Goal: Task Accomplishment & Management: Complete application form

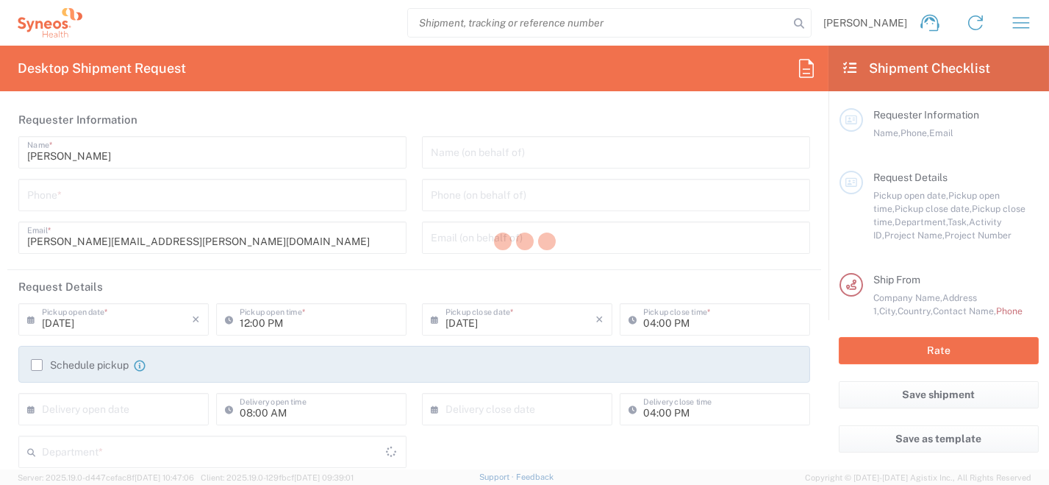
type input "Department"
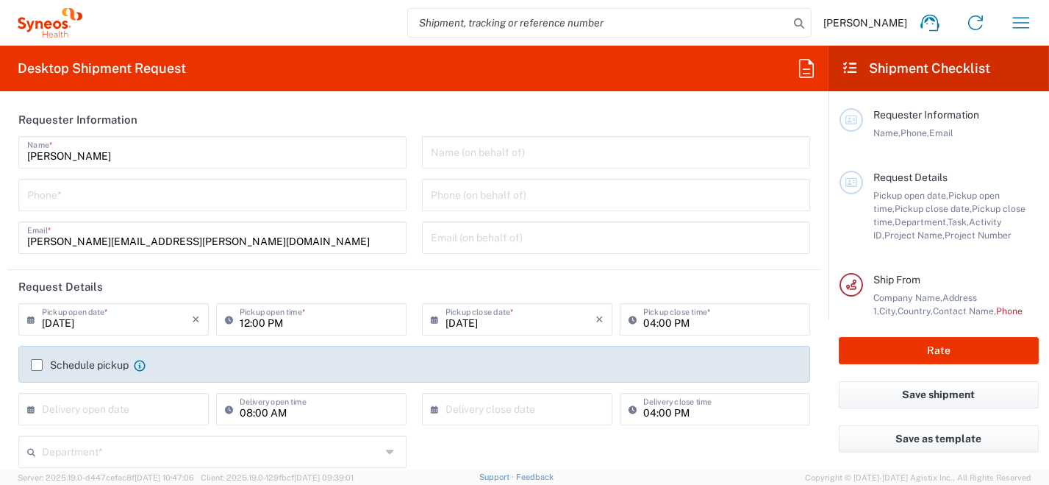
type input "Italy"
type input "Syneos Health Italy SRL"
